Goal: Task Accomplishment & Management: Manage account settings

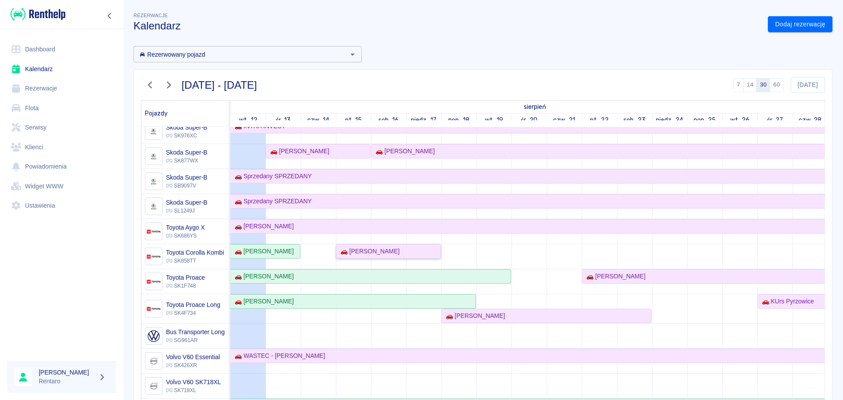
click at [371, 250] on div "🚗 [PERSON_NAME]" at bounding box center [368, 251] width 63 height 9
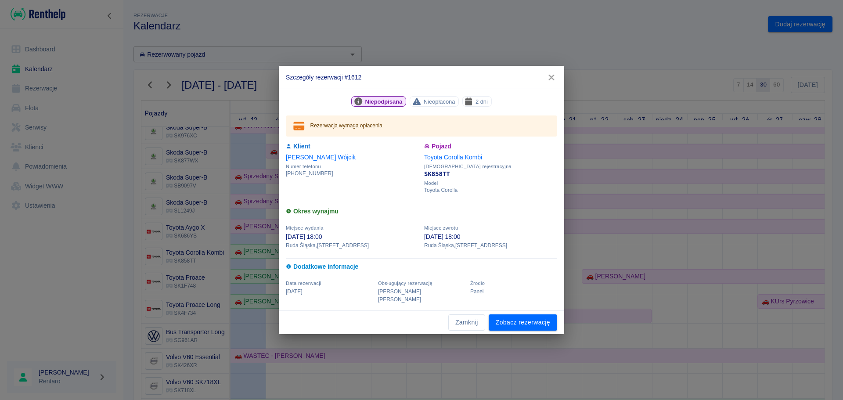
drag, startPoint x: 551, startPoint y: 80, endPoint x: 526, endPoint y: 110, distance: 39.0
click at [551, 81] on icon "button" at bounding box center [551, 77] width 11 height 9
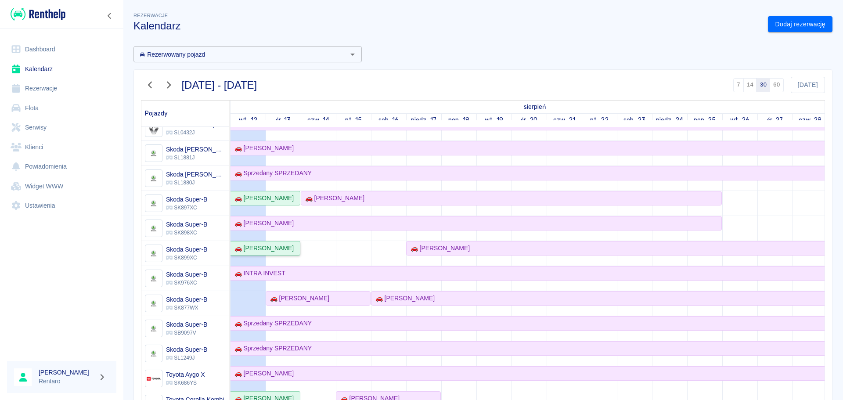
click at [275, 248] on div "🚗 [PERSON_NAME]" at bounding box center [262, 248] width 63 height 9
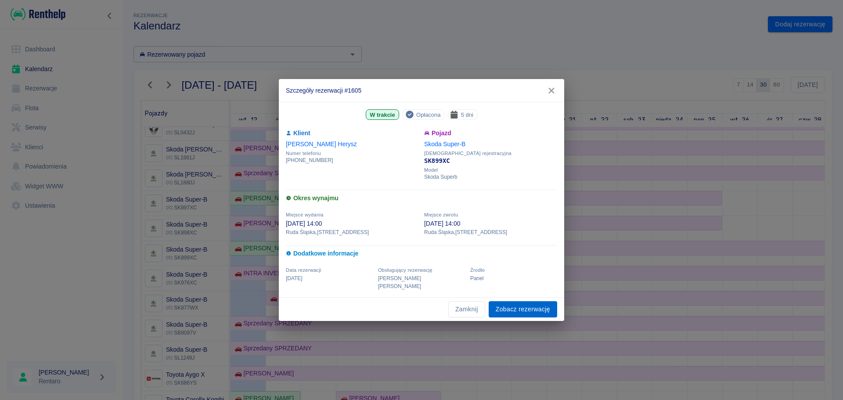
click at [527, 306] on link "Zobacz rezerwację" at bounding box center [523, 309] width 68 height 16
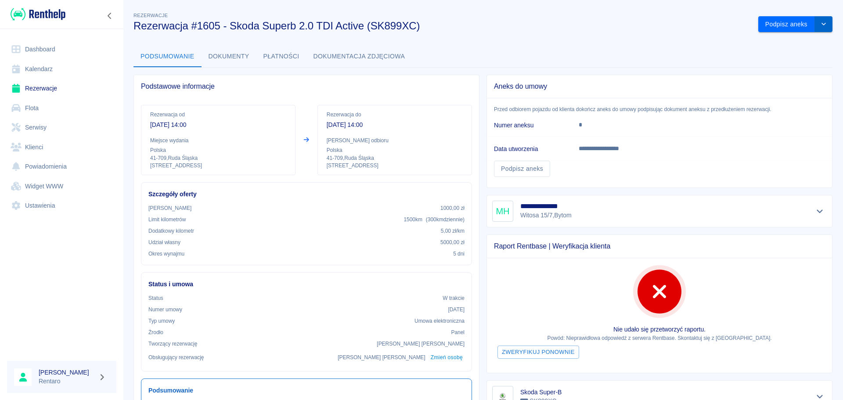
click at [820, 22] on icon "drop-down" at bounding box center [823, 24] width 7 height 6
click at [787, 43] on li "Przedłuż rezerwację" at bounding box center [788, 43] width 69 height 14
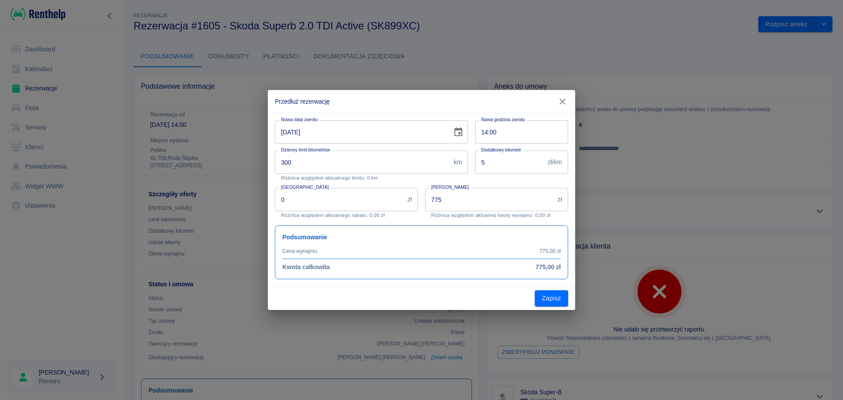
click at [392, 143] on input "[DATE]" at bounding box center [360, 131] width 171 height 23
click at [460, 134] on icon "Choose date, selected date is 13 sie 2025" at bounding box center [458, 132] width 11 height 11
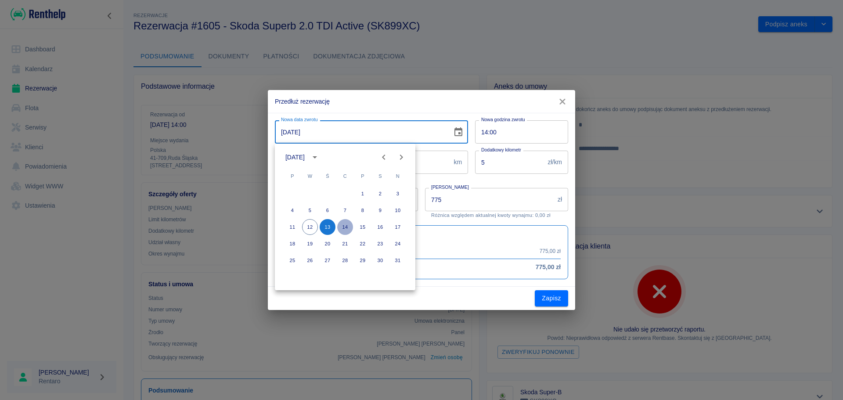
click at [340, 224] on button "14" at bounding box center [345, 227] width 16 height 16
type input "[DATE]"
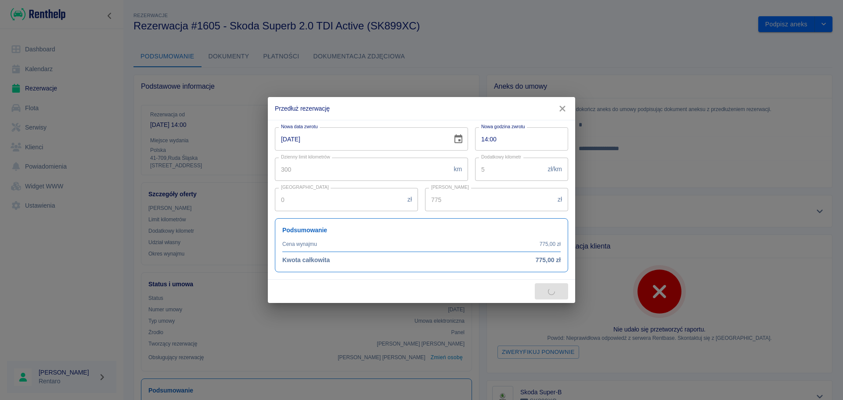
type input "930"
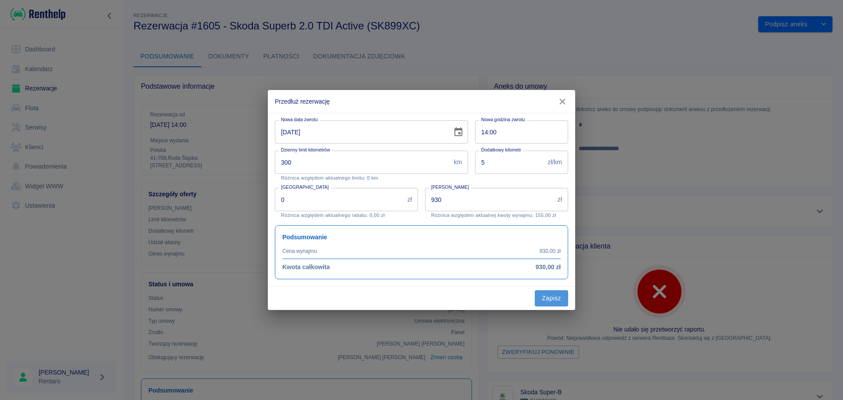
click at [546, 298] on button "Zapisz" at bounding box center [551, 298] width 33 height 16
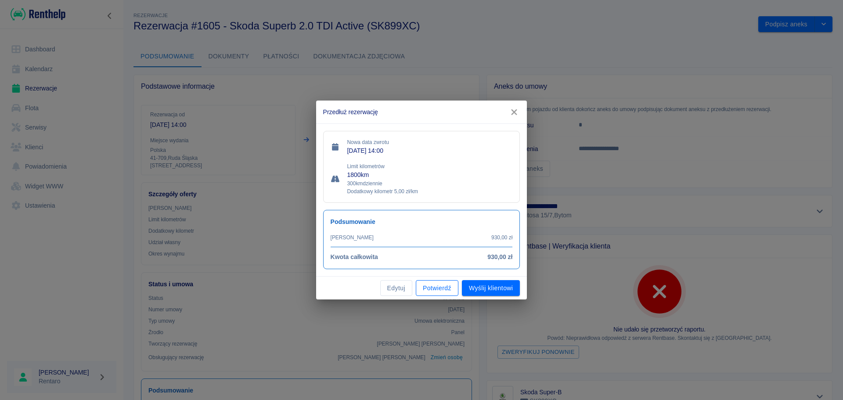
click at [438, 287] on button "Potwierdź" at bounding box center [437, 288] width 43 height 16
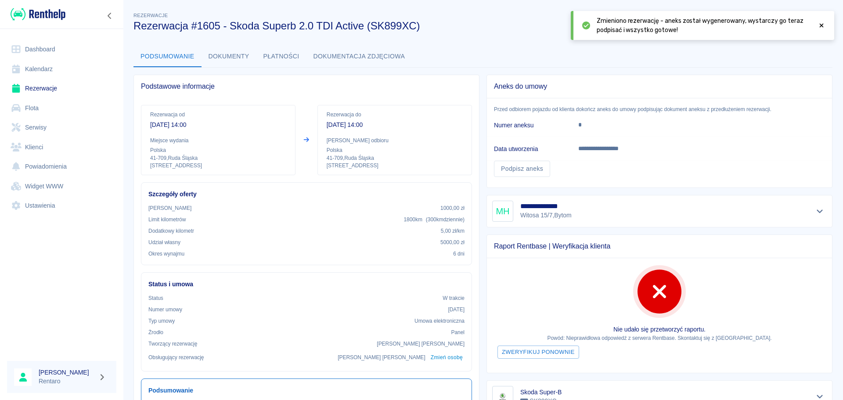
click at [18, 72] on icon at bounding box center [16, 69] width 8 height 9
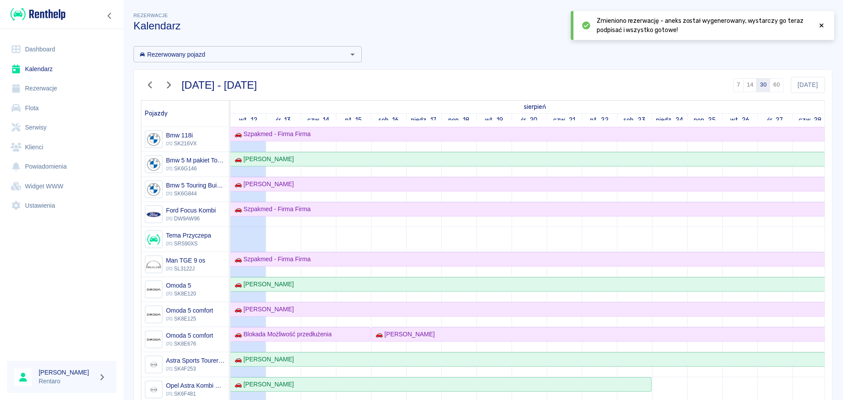
scroll to position [140, 0]
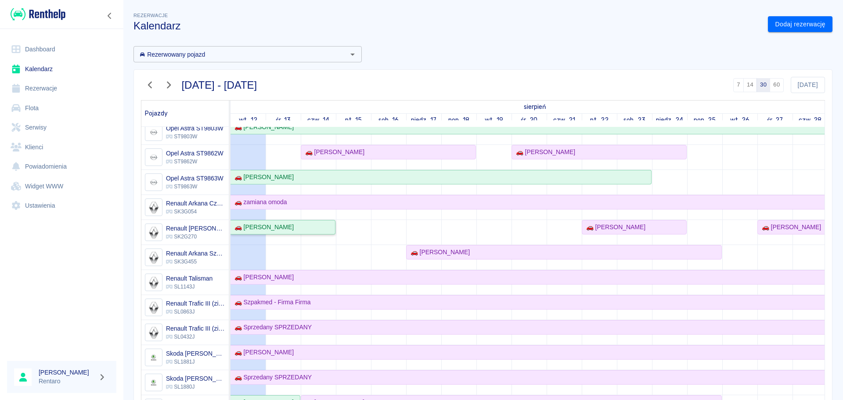
click at [312, 227] on div "🚗 [PERSON_NAME]" at bounding box center [283, 227] width 104 height 9
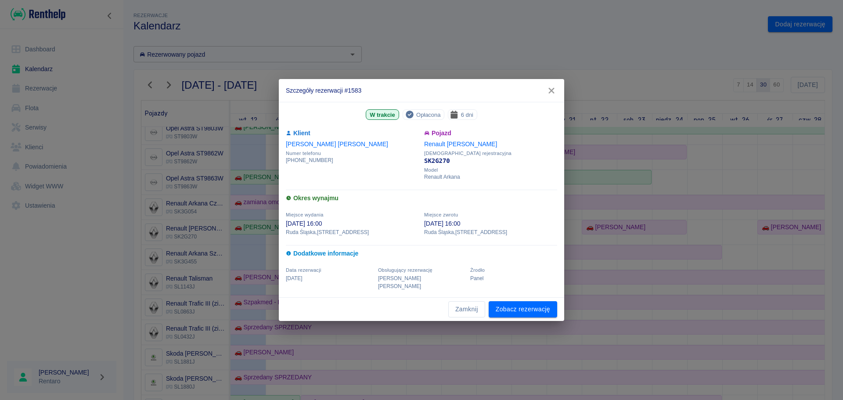
drag, startPoint x: 553, startPoint y: 94, endPoint x: 530, endPoint y: 111, distance: 28.2
click at [552, 94] on icon "button" at bounding box center [551, 91] width 6 height 6
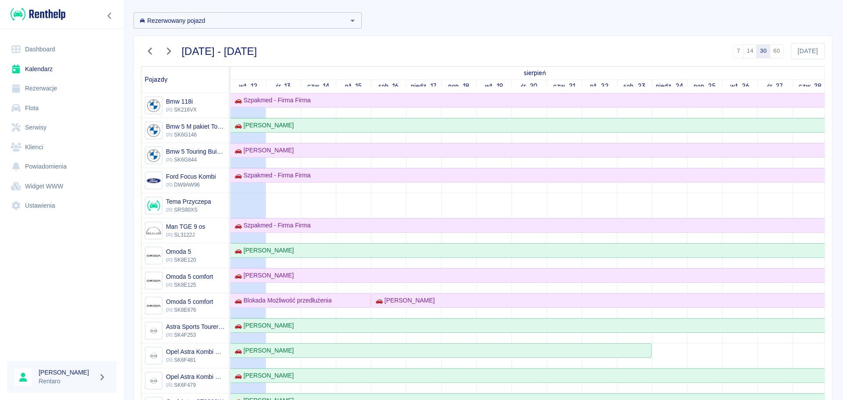
scroll to position [0, 0]
